Goal: Check status: Check status

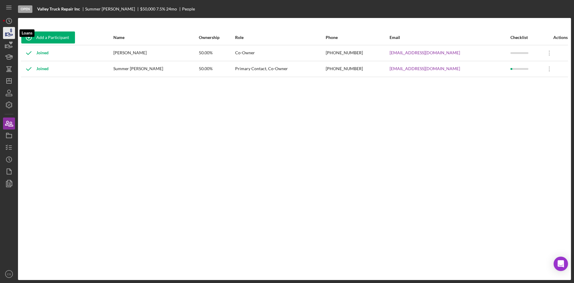
click at [9, 32] on icon "button" at bounding box center [9, 33] width 15 height 15
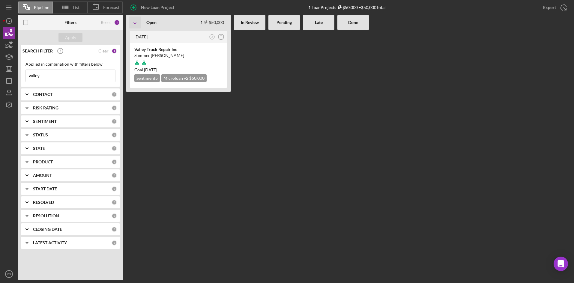
click at [74, 72] on input "valley" at bounding box center [70, 76] width 89 height 12
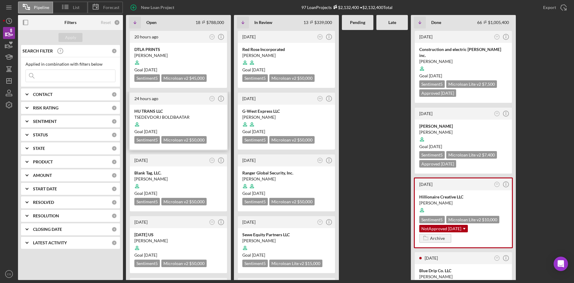
click at [173, 120] on div at bounding box center [178, 124] width 88 height 11
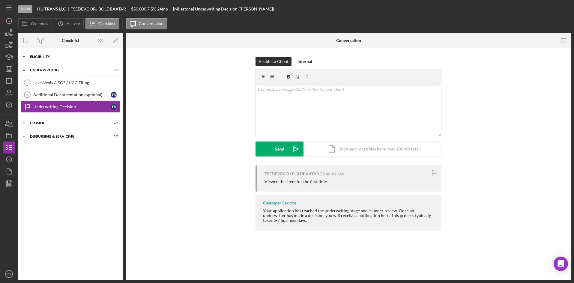
click at [67, 61] on div "Icon/Expander Eligibility 0 / 6" at bounding box center [70, 57] width 105 height 12
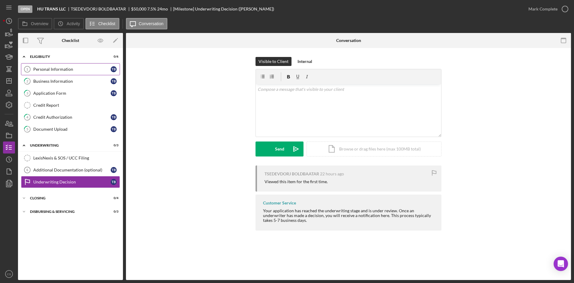
click at [69, 71] on div "Personal Information" at bounding box center [71, 69] width 77 height 5
click at [10, 34] on icon "button" at bounding box center [9, 34] width 6 height 3
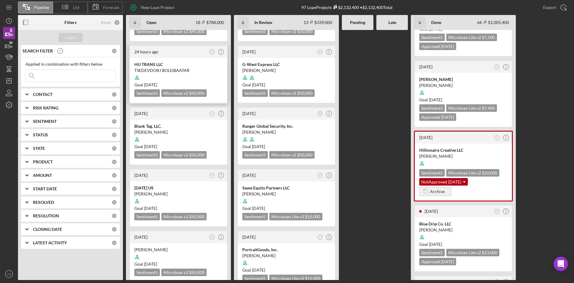
scroll to position [47, 0]
click at [149, 126] on div "Blank Tag, LLC." at bounding box center [178, 126] width 88 height 6
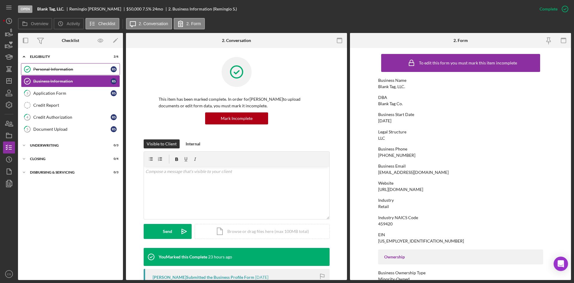
click at [67, 69] on div "Personal Information" at bounding box center [71, 69] width 77 height 5
